Goal: Download file/media

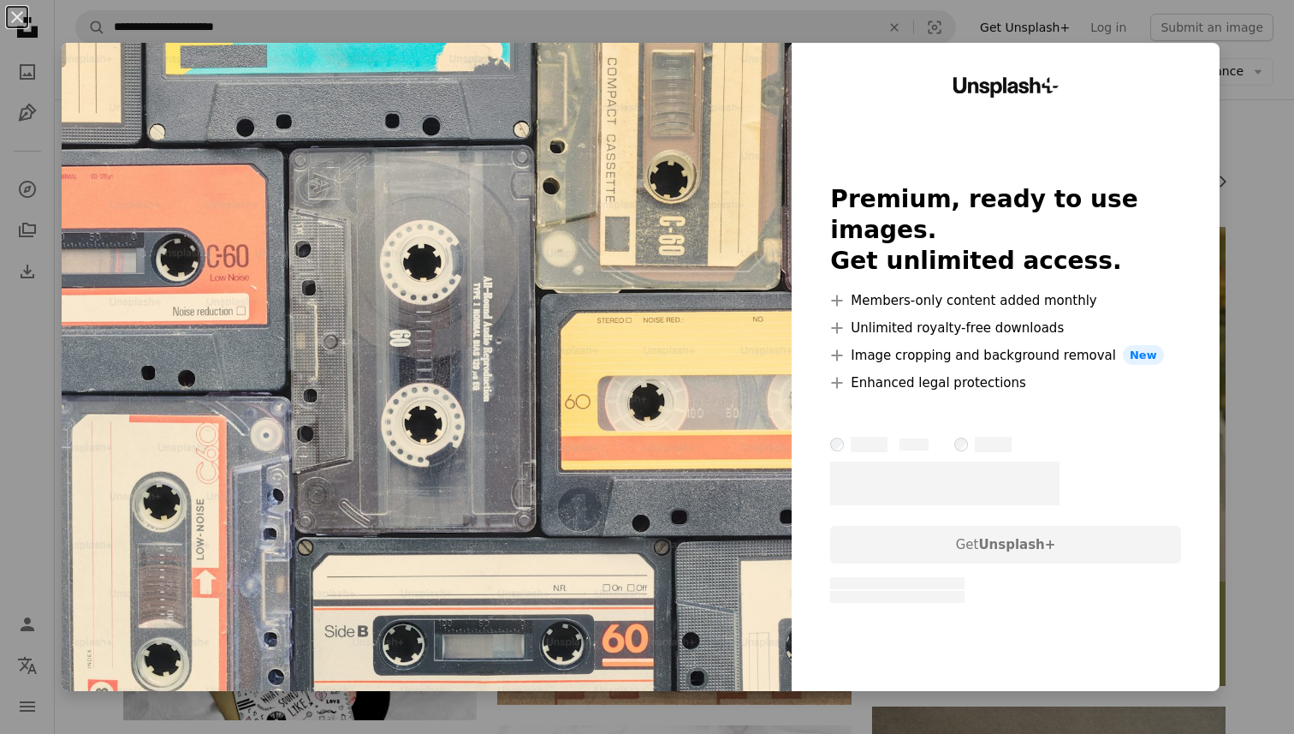
scroll to position [0, 257]
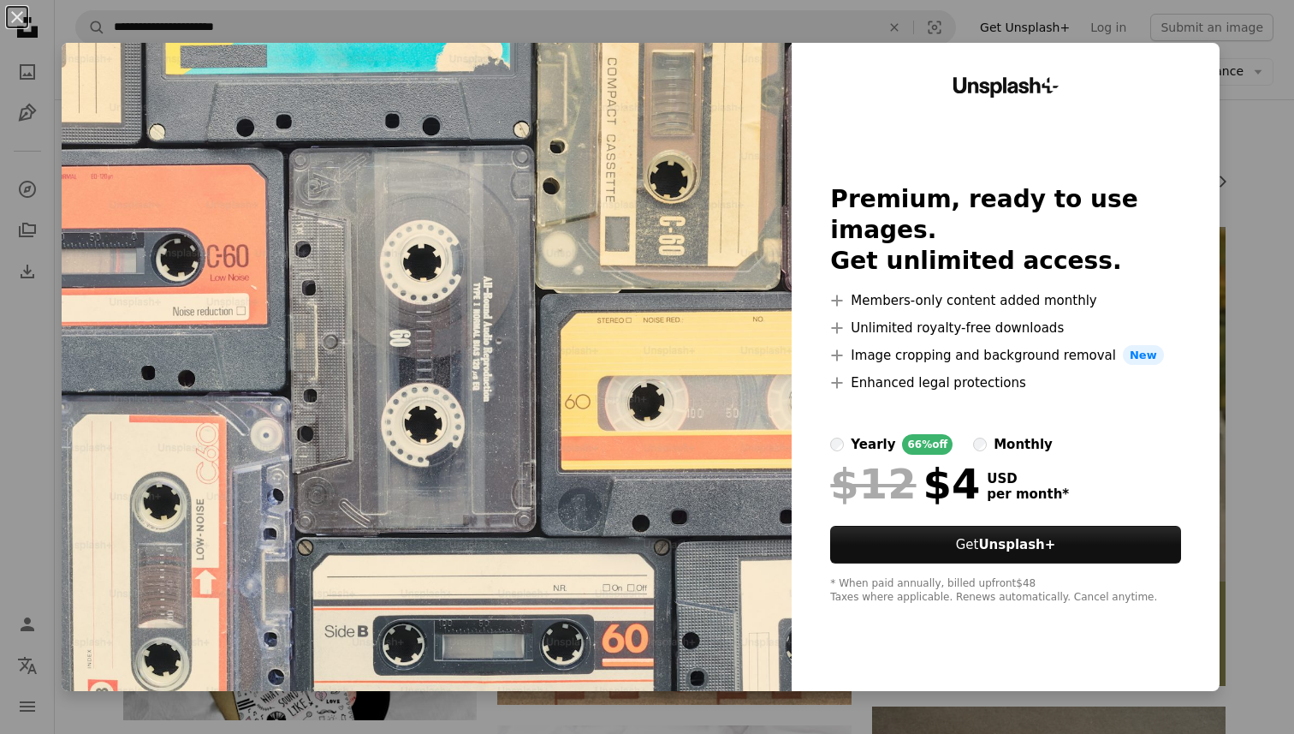
click at [1283, 182] on div "An X shape Unsplash+ Premium, ready to use images. Get unlimited access. A plus…" at bounding box center [647, 367] width 1294 height 734
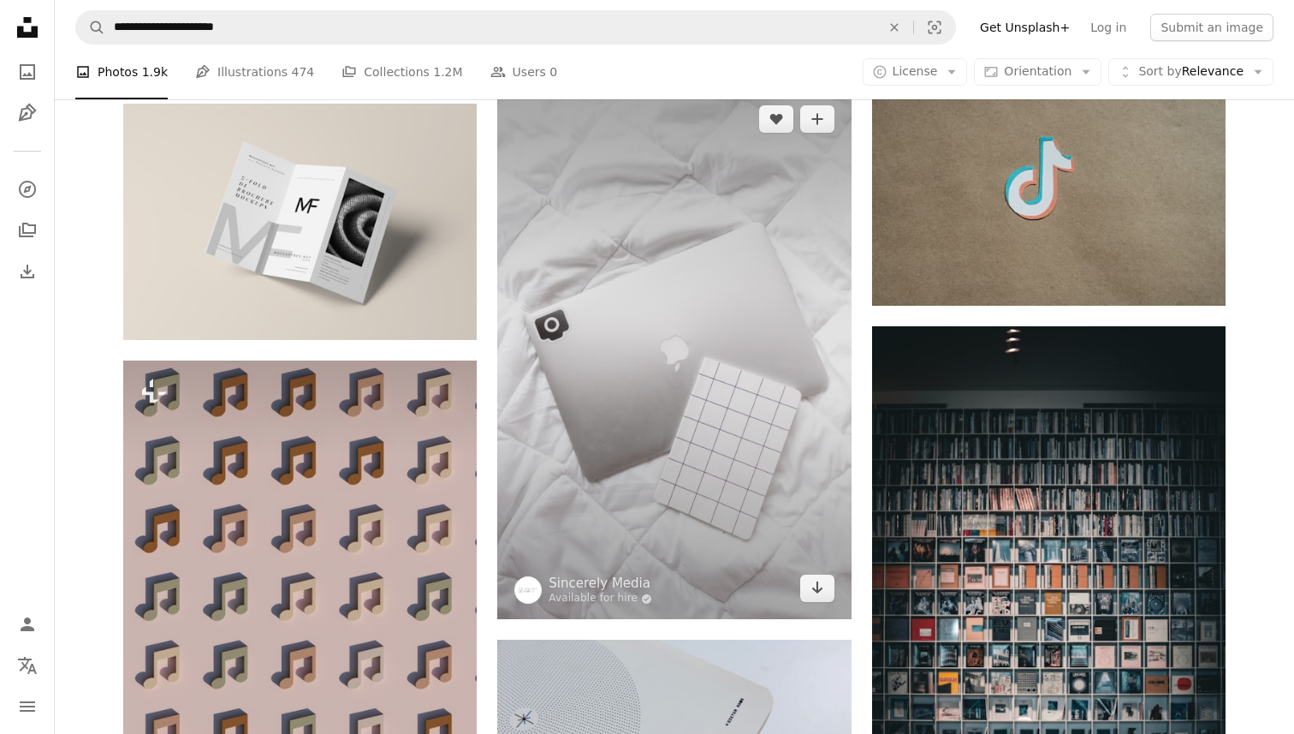
scroll to position [907, 0]
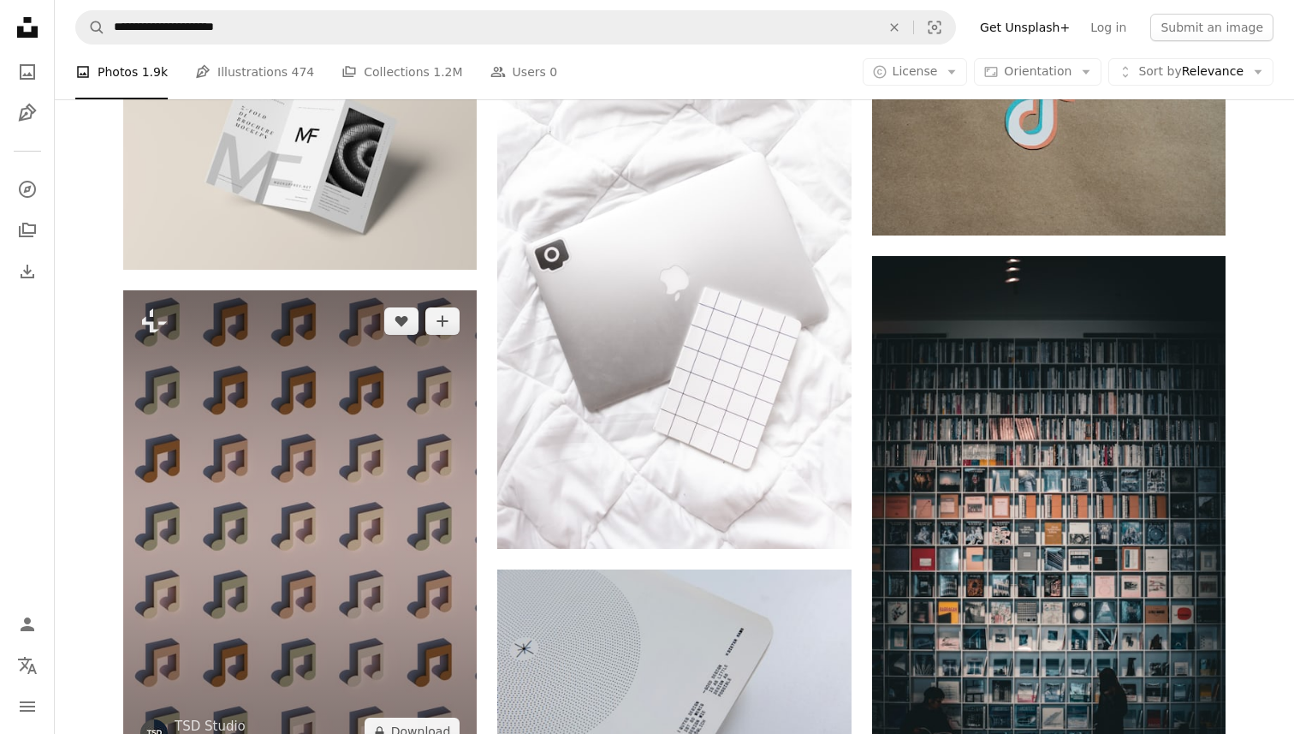
click at [350, 347] on img at bounding box center [300, 526] width 354 height 472
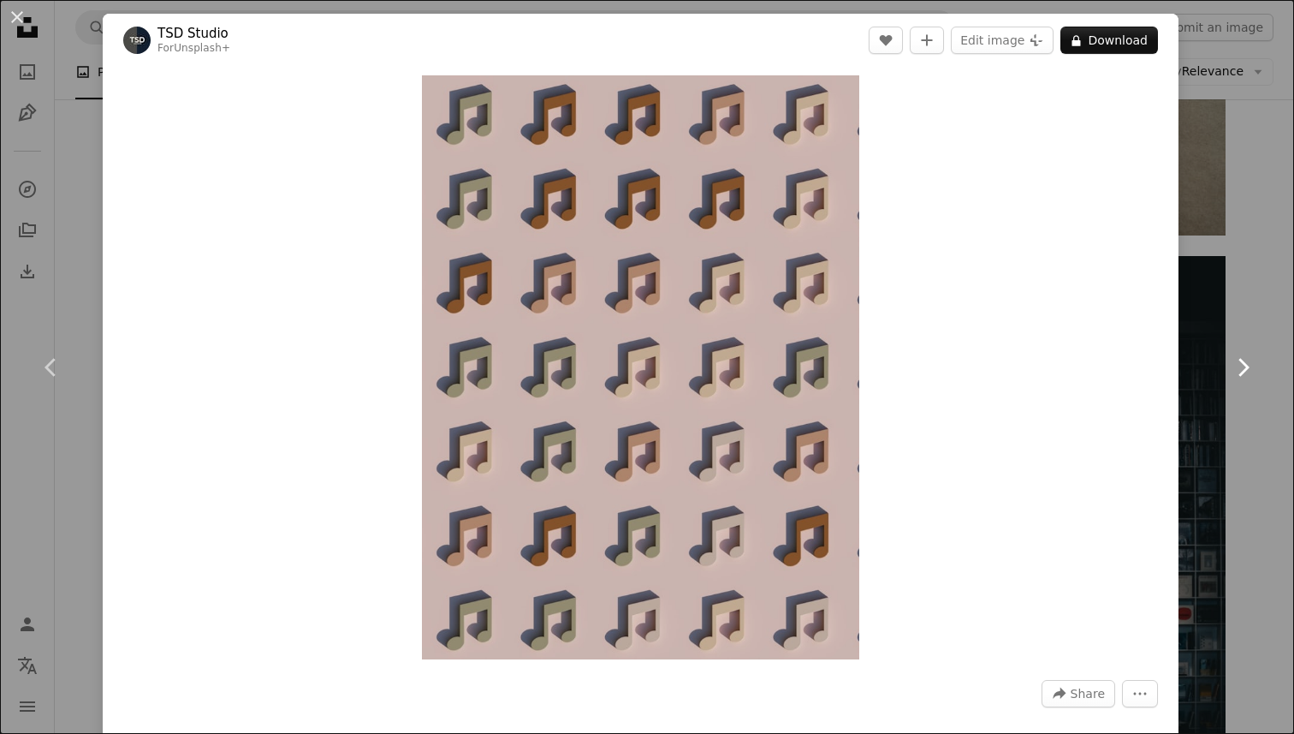
click at [1227, 307] on link "Chevron right" at bounding box center [1242, 367] width 103 height 164
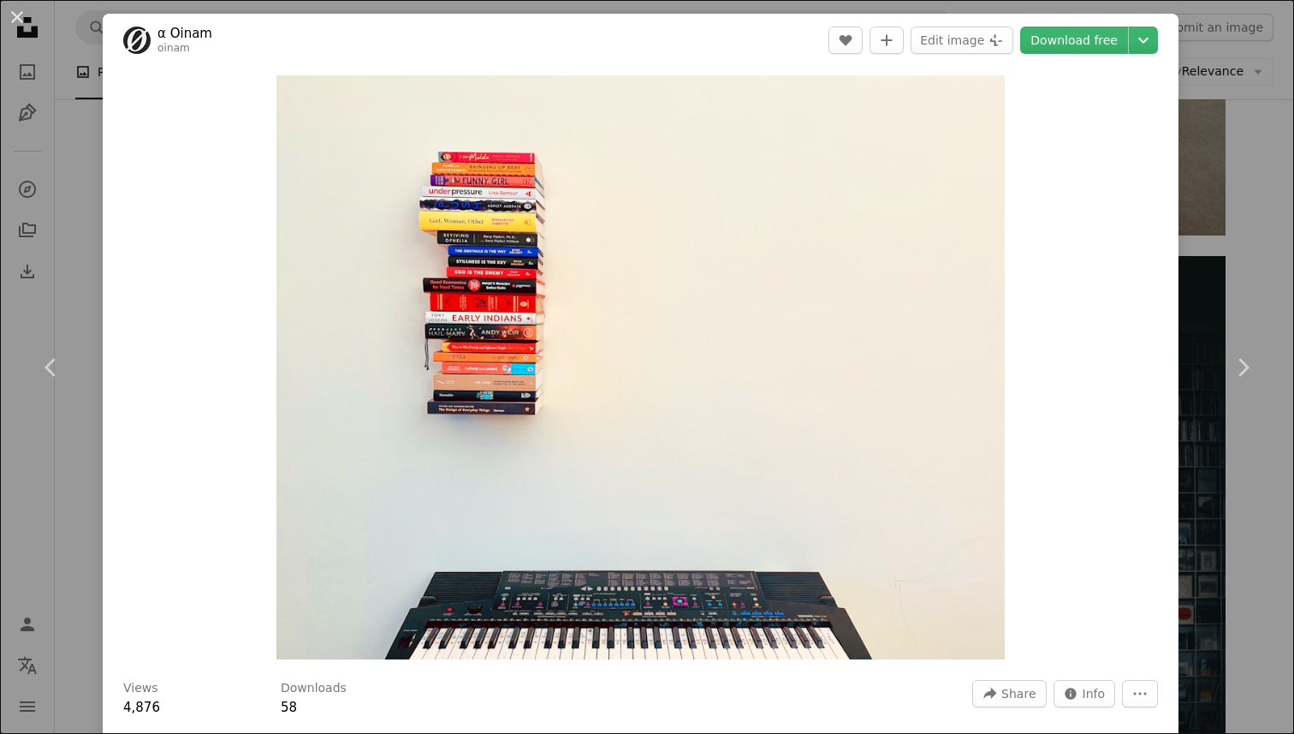
click at [1259, 271] on div "An X shape Chevron left Chevron right α [PERSON_NAME] A heart A plus sign Edit …" at bounding box center [647, 367] width 1294 height 734
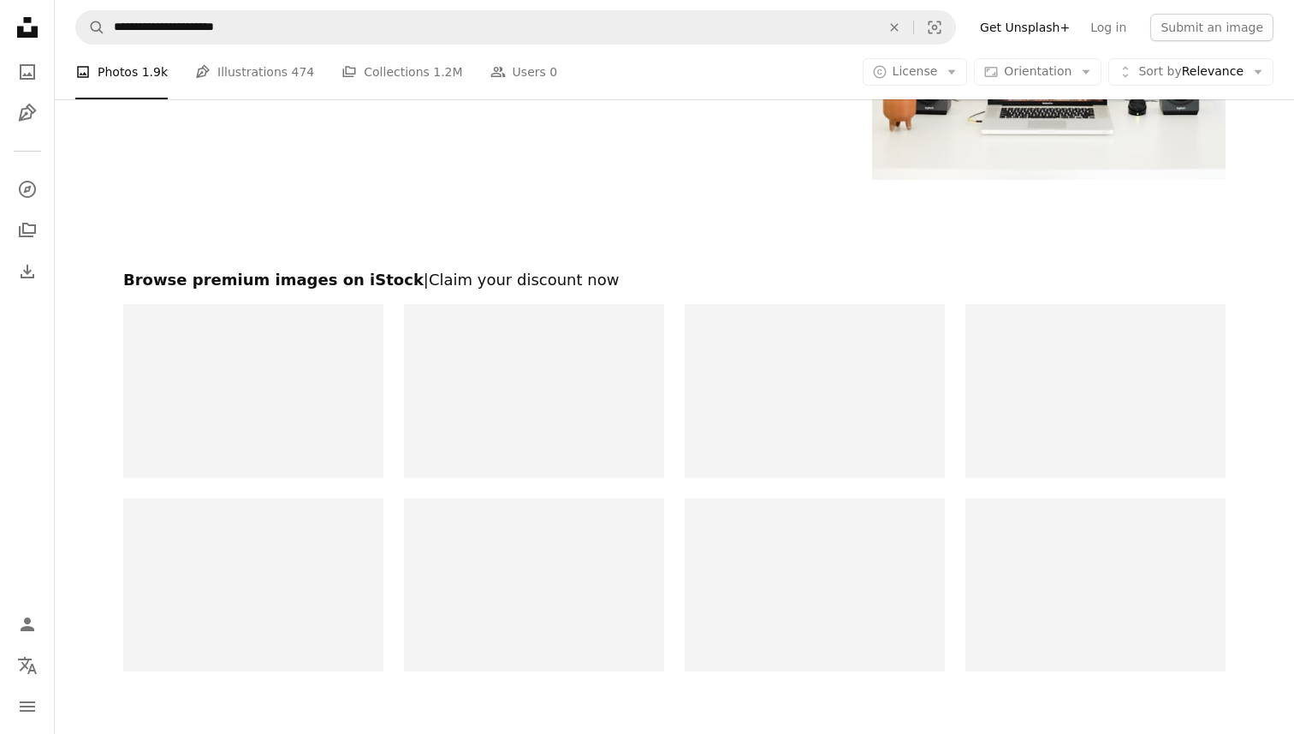
scroll to position [2772, 0]
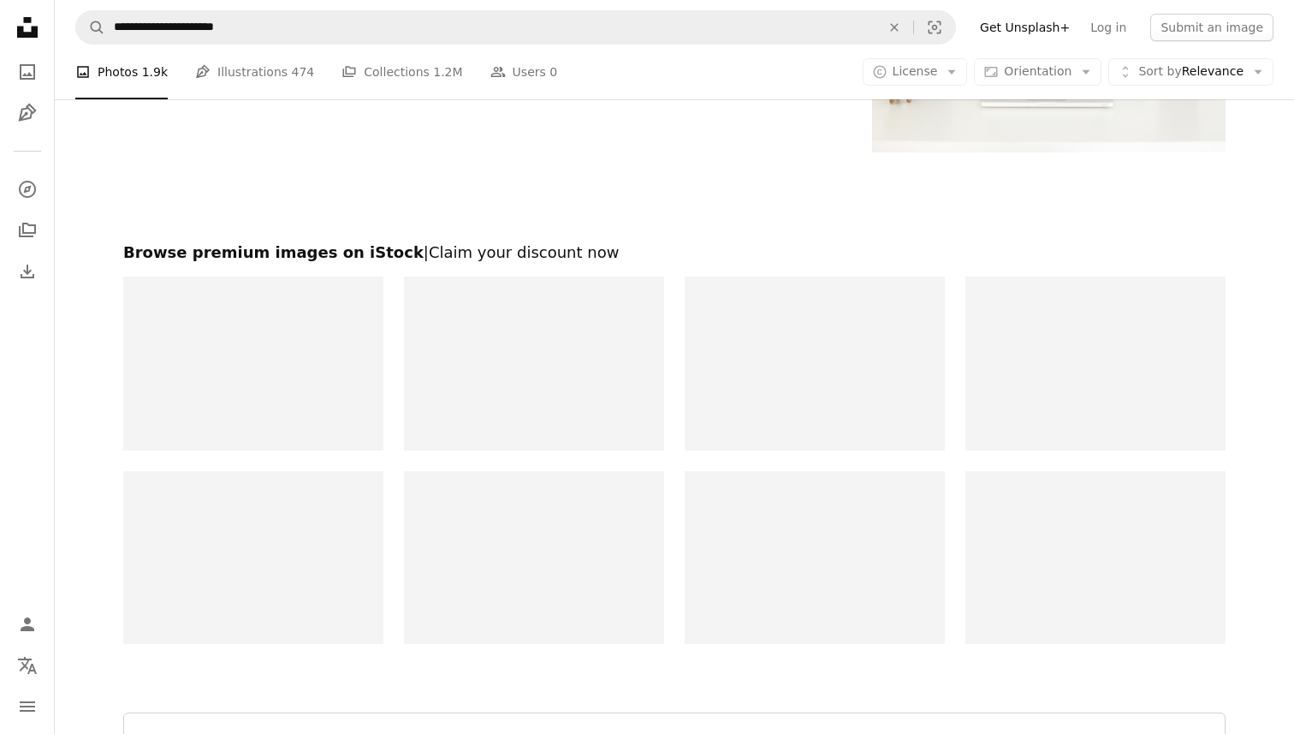
click at [550, 391] on div at bounding box center [534, 363] width 260 height 174
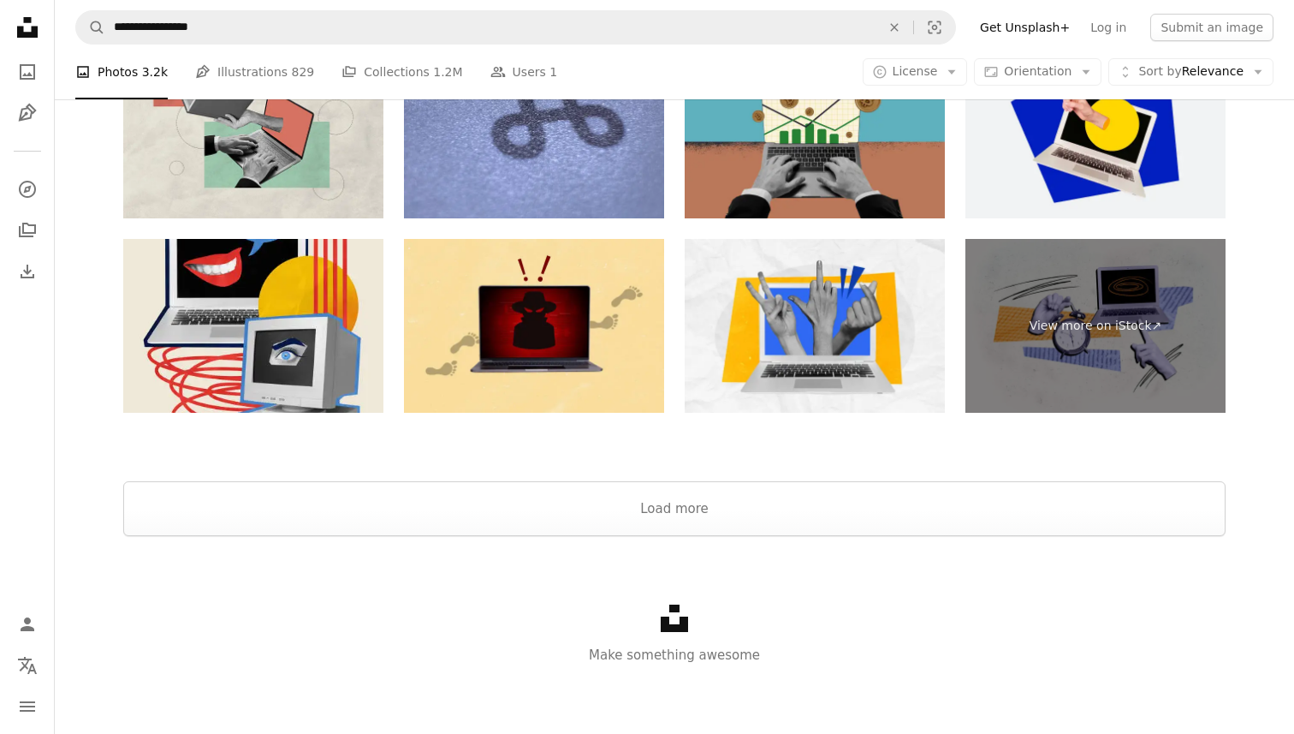
scroll to position [171, 0]
